Goal: Check status: Check status

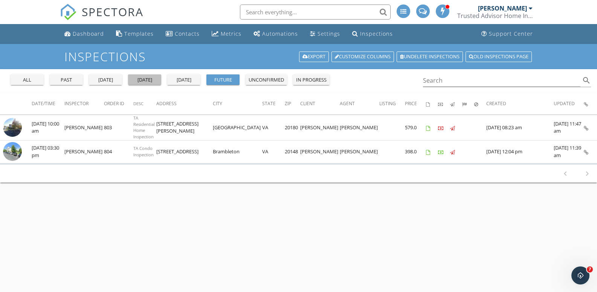
click at [151, 81] on div "today" at bounding box center [144, 80] width 27 height 8
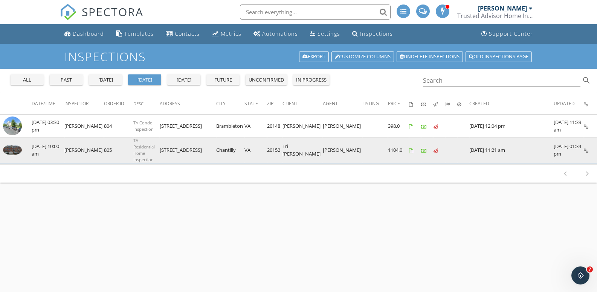
click at [17, 148] on img at bounding box center [12, 150] width 19 height 11
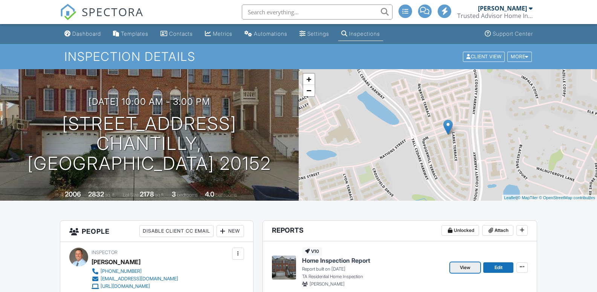
click at [467, 270] on span "View" at bounding box center [465, 268] width 11 height 8
